Goal: Navigation & Orientation: Find specific page/section

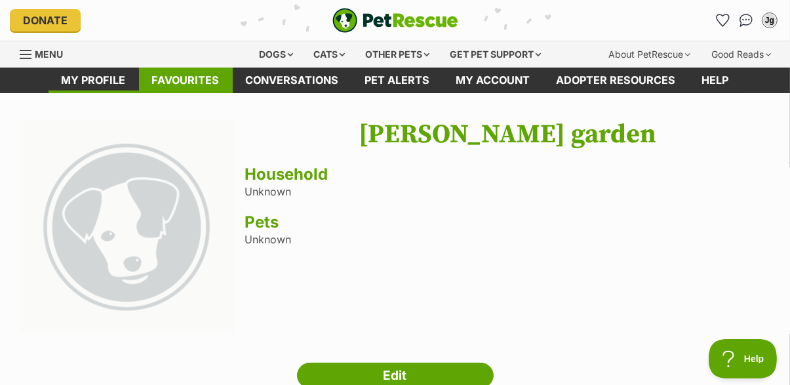
click at [185, 80] on link "Favourites" at bounding box center [186, 80] width 94 height 26
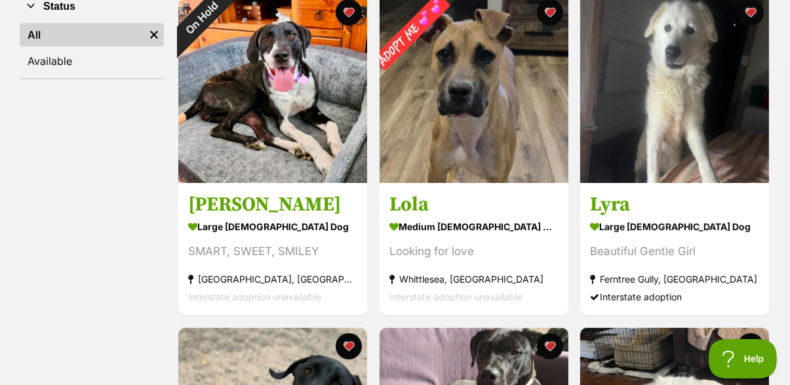
scroll to position [491, 0]
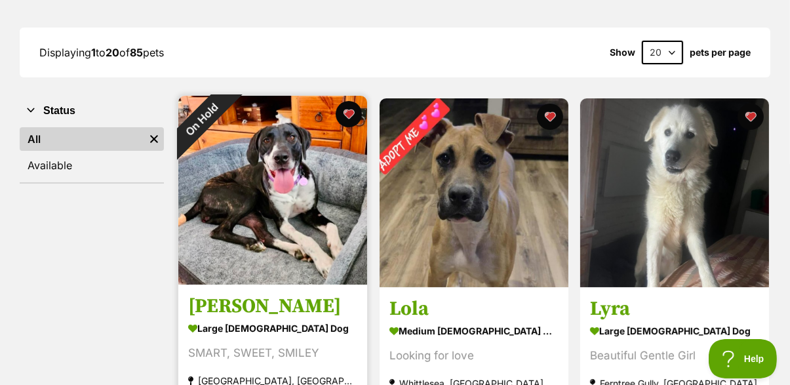
click at [313, 211] on img at bounding box center [272, 190] width 189 height 189
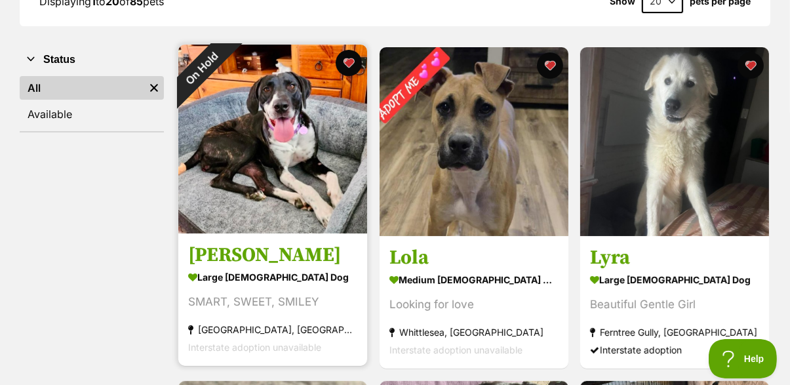
scroll to position [231, 0]
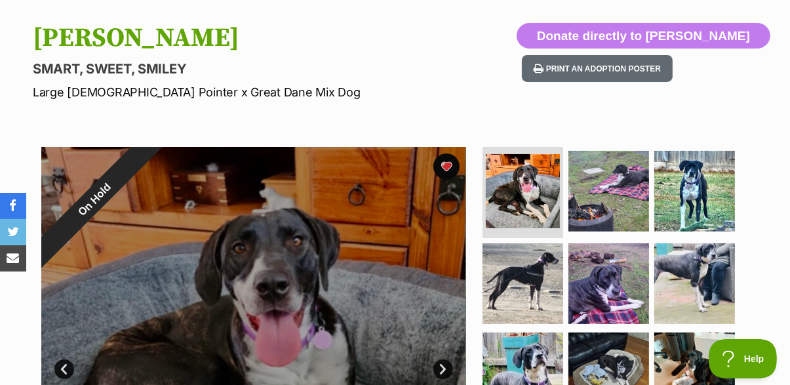
scroll to position [126, 0]
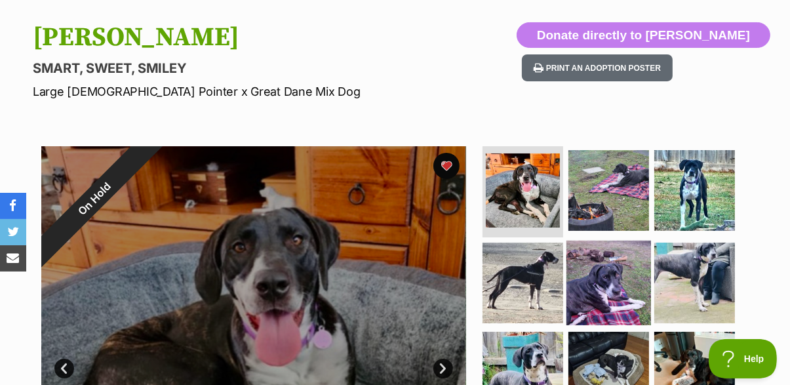
click at [607, 276] on img at bounding box center [608, 283] width 85 height 85
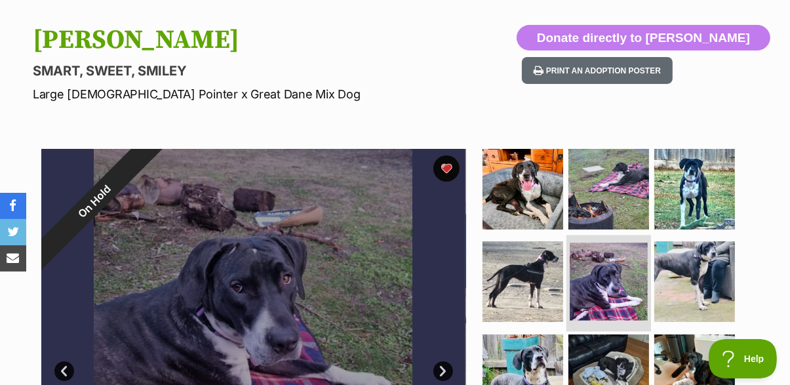
scroll to position [0, 0]
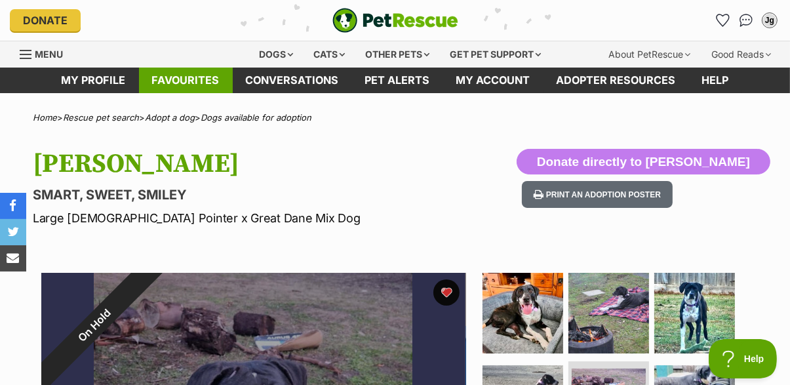
click at [200, 83] on link "Favourites" at bounding box center [186, 80] width 94 height 26
